Goal: Task Accomplishment & Management: Manage account settings

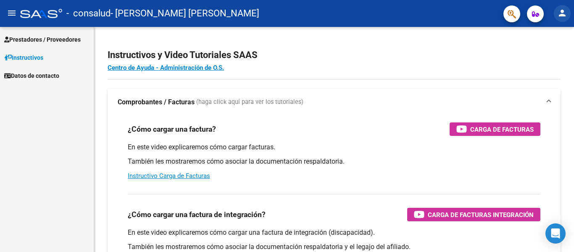
click at [566, 13] on mat-icon "person" at bounding box center [562, 13] width 10 height 10
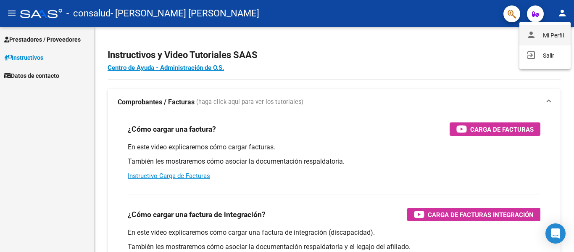
click at [552, 37] on button "person Mi Perfil" at bounding box center [544, 35] width 51 height 20
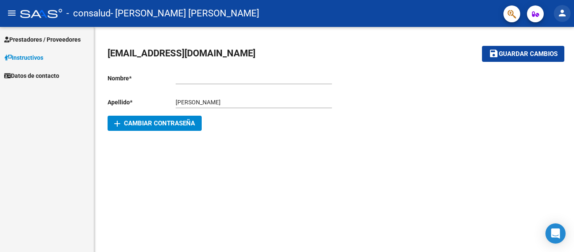
click at [561, 17] on mat-icon "person" at bounding box center [562, 13] width 10 height 10
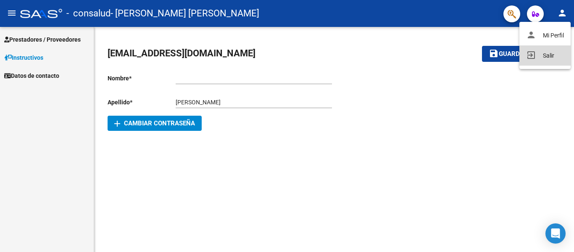
click at [546, 55] on button "exit_to_app Salir" at bounding box center [544, 55] width 51 height 20
